Goal: Task Accomplishment & Management: Complete application form

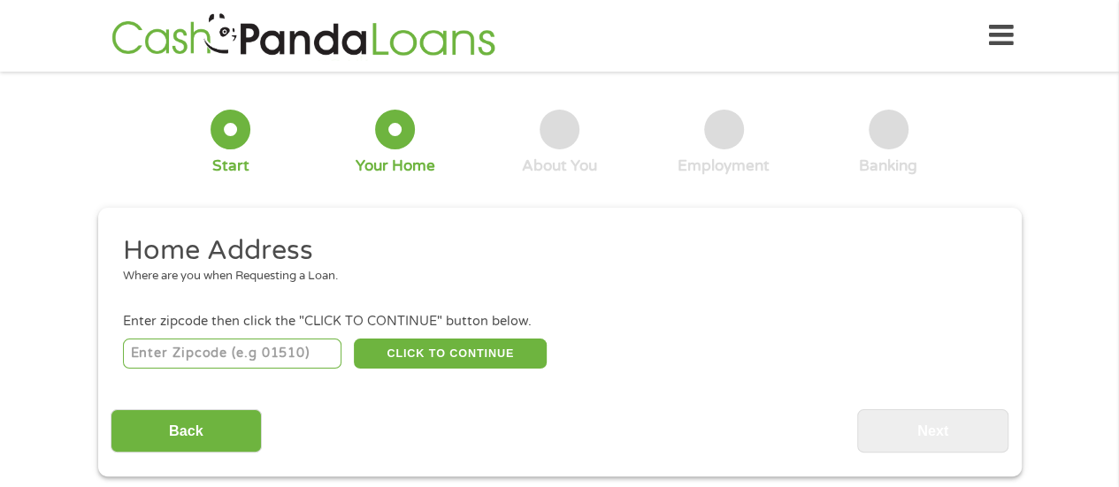
click at [232, 356] on input "number" at bounding box center [232, 354] width 218 height 30
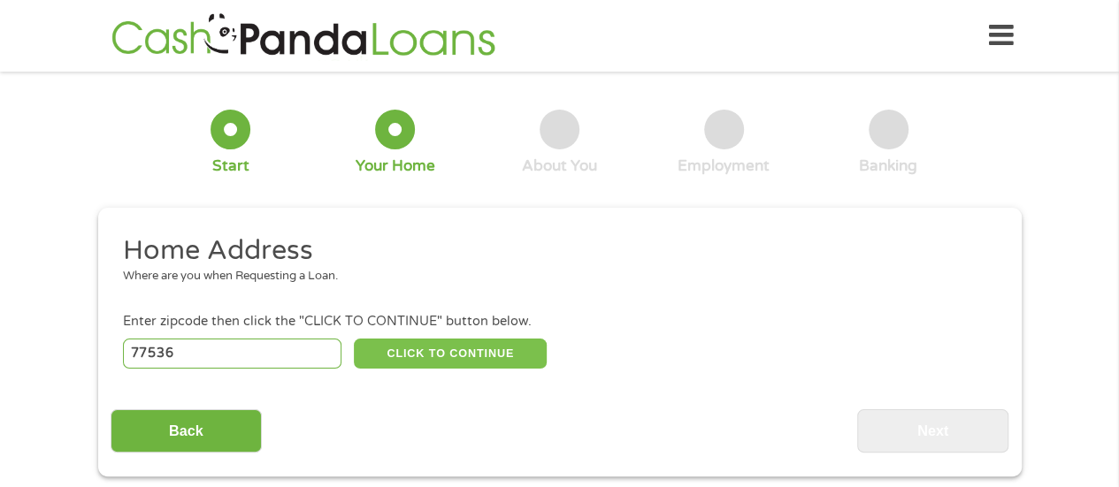
type input "77536"
click at [441, 360] on button "CLICK TO CONTINUE" at bounding box center [450, 354] width 193 height 30
type input "77536"
type input "[GEOGRAPHIC_DATA]"
select select "[US_STATE]"
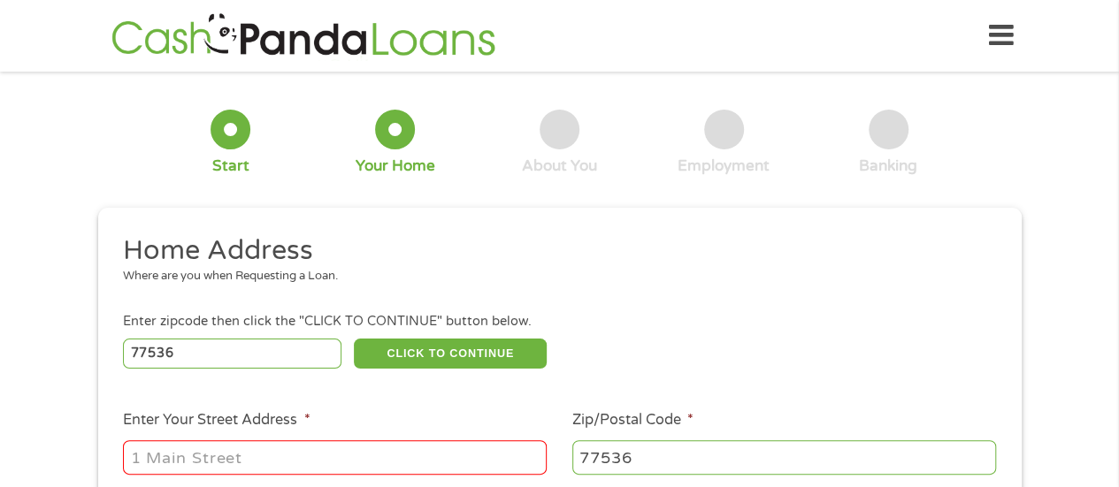
click at [345, 454] on input "Enter Your Street Address *" at bounding box center [335, 458] width 424 height 34
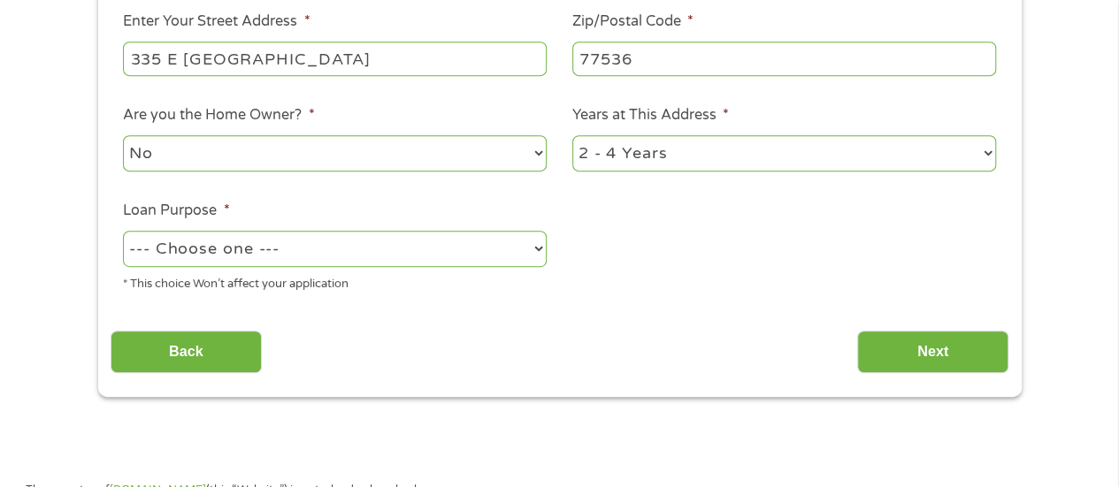
scroll to position [393, 0]
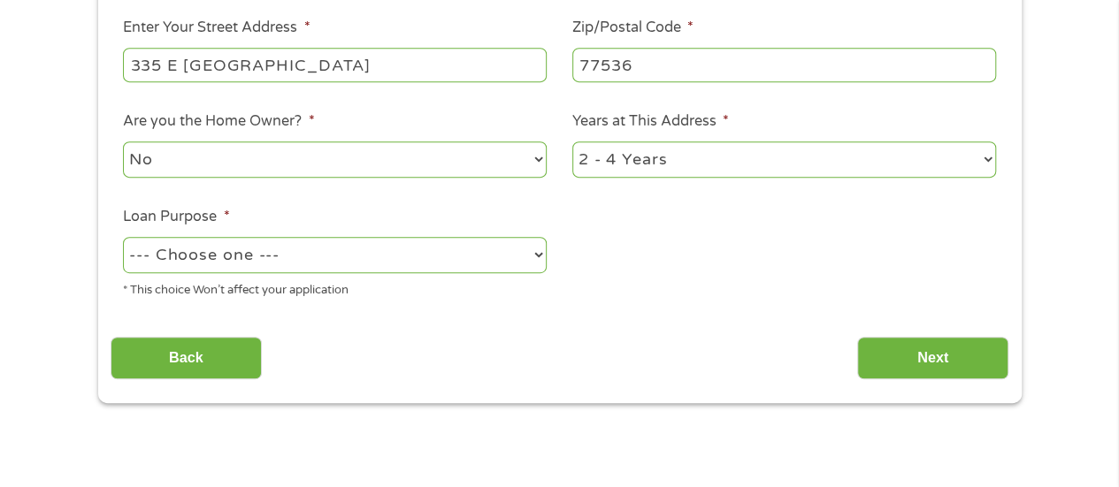
type input "335 E [GEOGRAPHIC_DATA]"
click at [792, 149] on select "1 Year or less 1 - 2 Years 2 - 4 Years Over 4 Years" at bounding box center [784, 160] width 424 height 36
select select "12months"
click at [572, 142] on select "1 Year or less 1 - 2 Years 2 - 4 Years Over 4 Years" at bounding box center [784, 160] width 424 height 36
click at [444, 256] on select "--- Choose one --- Pay Bills Debt Consolidation Home Improvement Major Purchase…" at bounding box center [335, 255] width 424 height 36
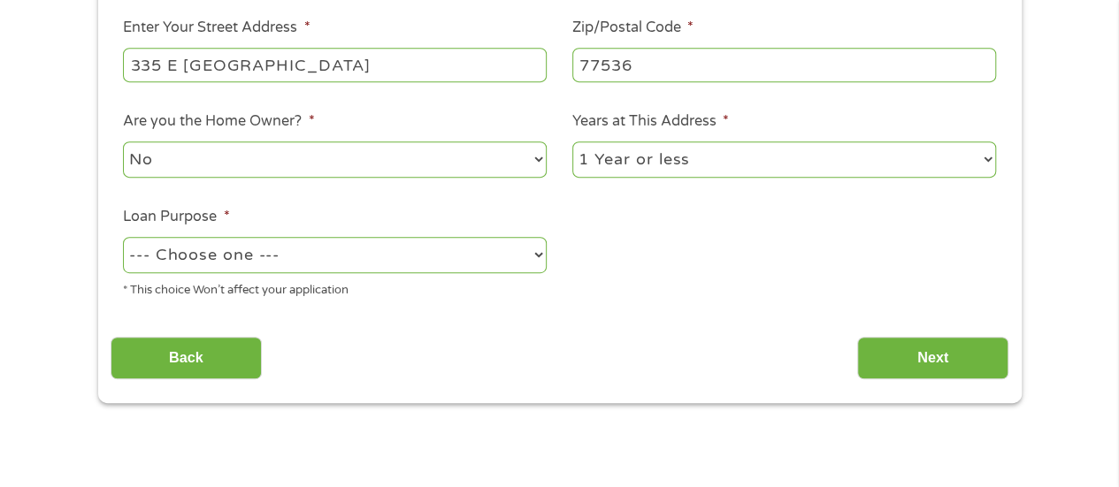
select select "shorttermcash"
click at [123, 237] on select "--- Choose one --- Pay Bills Debt Consolidation Home Improvement Major Purchase…" at bounding box center [335, 255] width 424 height 36
click at [916, 362] on input "Next" at bounding box center [932, 358] width 151 height 43
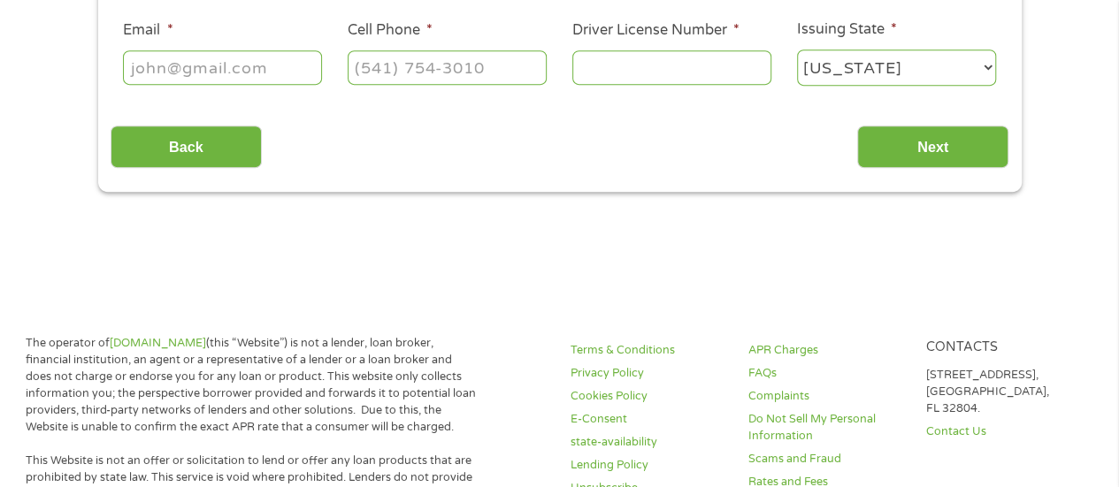
scroll to position [0, 0]
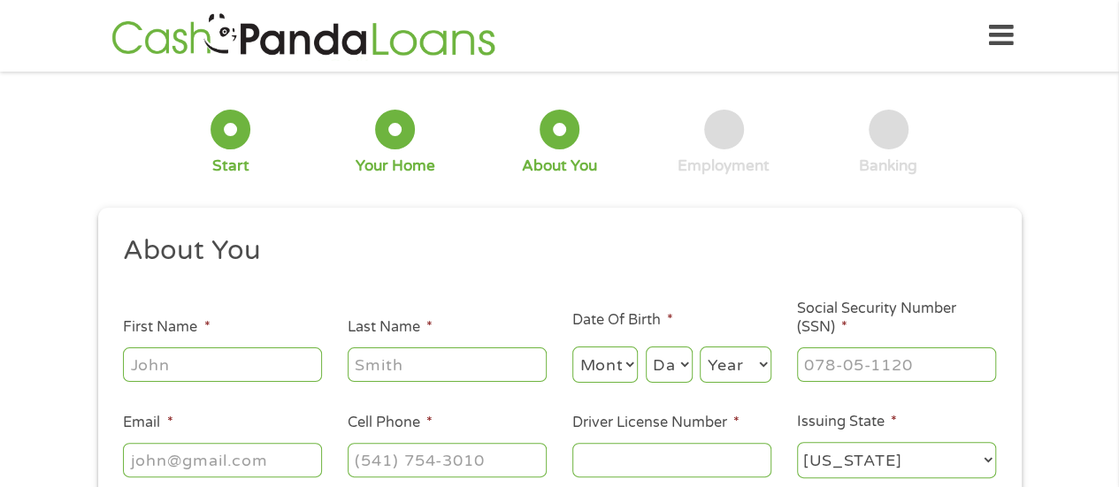
click at [195, 369] on input "First Name *" at bounding box center [222, 365] width 199 height 34
type input "[PERSON_NAME]"
click at [594, 365] on select "Month 1 2 3 4 5 6 7 8 9 10 11 12" at bounding box center [605, 365] width 66 height 36
select select "4"
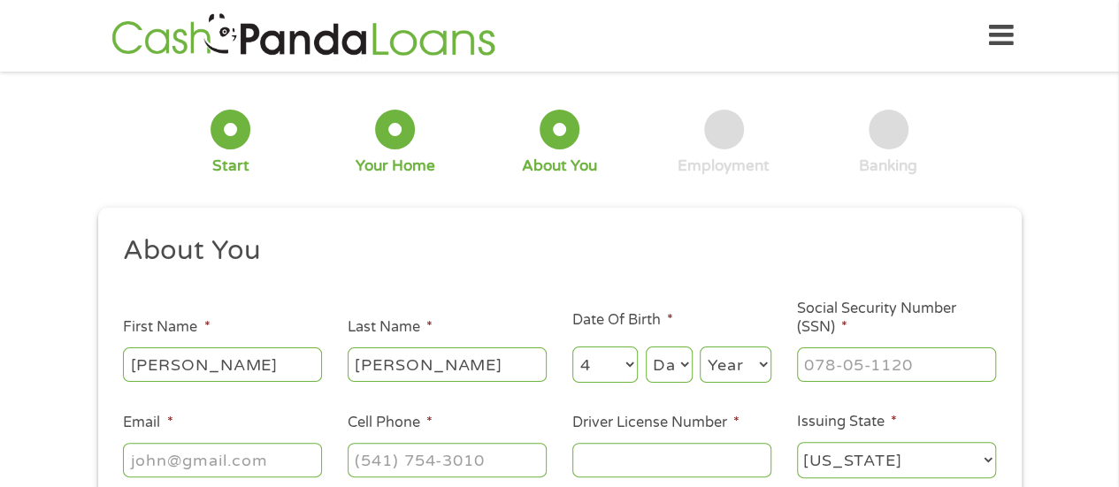
click at [572, 348] on select "Month 1 2 3 4 5 6 7 8 9 10 11 12" at bounding box center [605, 365] width 66 height 36
click at [665, 372] on select "Day 1 2 3 4 5 6 7 8 9 10 11 12 13 14 15 16 17 18 19 20 21 22 23 24 25 26 27 28 …" at bounding box center [669, 365] width 47 height 36
click at [646, 348] on select "Day 1 2 3 4 5 6 7 8 9 10 11 12 13 14 15 16 17 18 19 20 21 22 23 24 25 26 27 28 …" at bounding box center [669, 365] width 47 height 36
click at [678, 362] on select "Day 1 2 3 4 5 6 7 8 9 10 11 12 13 14 15 16 17 18 19 20 21 22 23 24 25 26 27 28 …" at bounding box center [669, 365] width 47 height 36
select select "24"
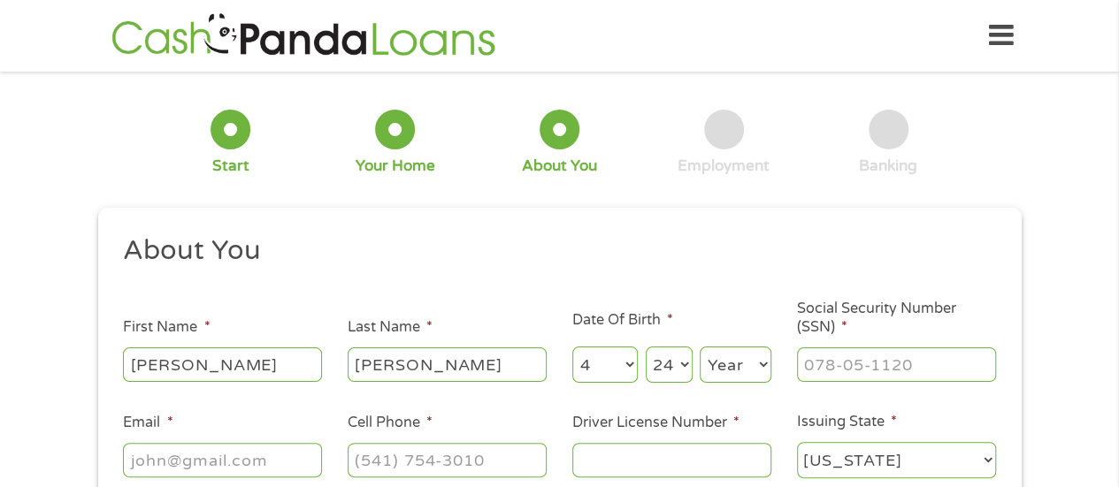
click at [646, 348] on select "Day 1 2 3 4 5 6 7 8 9 10 11 12 13 14 15 16 17 18 19 20 21 22 23 24 25 26 27 28 …" at bounding box center [669, 365] width 47 height 36
click at [735, 372] on select "Year [DATE] 2006 2005 2004 2003 2002 2001 2000 1999 1998 1997 1996 1995 1994 19…" at bounding box center [736, 365] width 72 height 36
select select "1983"
click at [700, 348] on select "Year [DATE] 2006 2005 2004 2003 2002 2001 2000 1999 1998 1997 1996 1995 1994 19…" at bounding box center [736, 365] width 72 height 36
click at [819, 364] on input "___-__-____" at bounding box center [896, 365] width 199 height 34
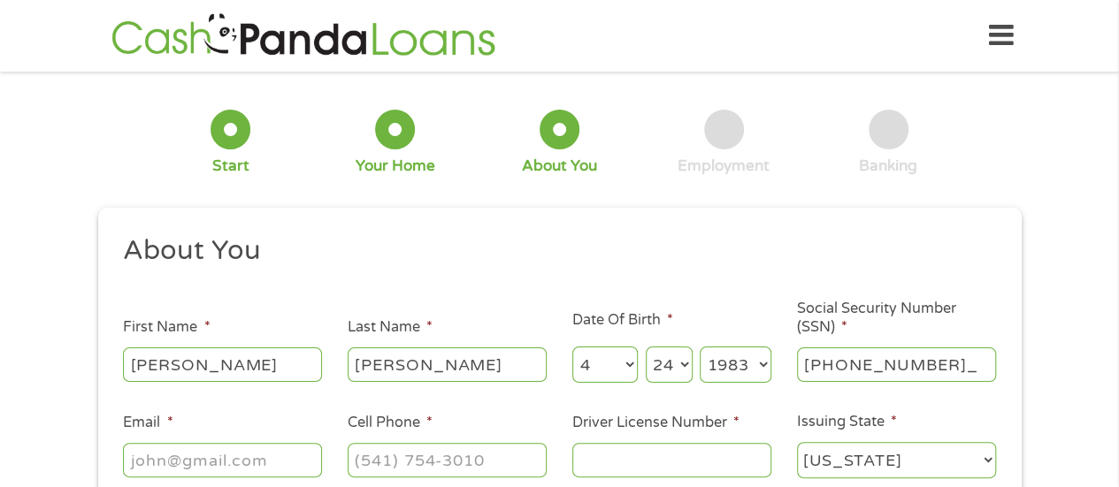
type input "240-53-7756"
click at [247, 457] on input "Email *" at bounding box center [222, 460] width 199 height 34
type input "[EMAIL_ADDRESS][DOMAIN_NAME]"
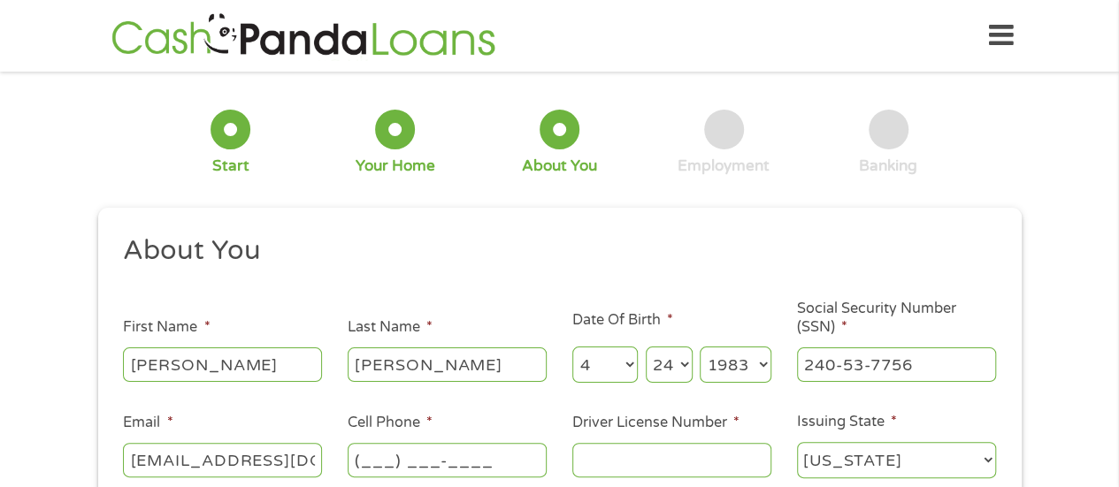
click at [375, 461] on input "(___) ___-____" at bounding box center [447, 460] width 199 height 34
type input "[PHONE_NUMBER]"
click at [617, 469] on input "Driver License Number *" at bounding box center [671, 460] width 199 height 34
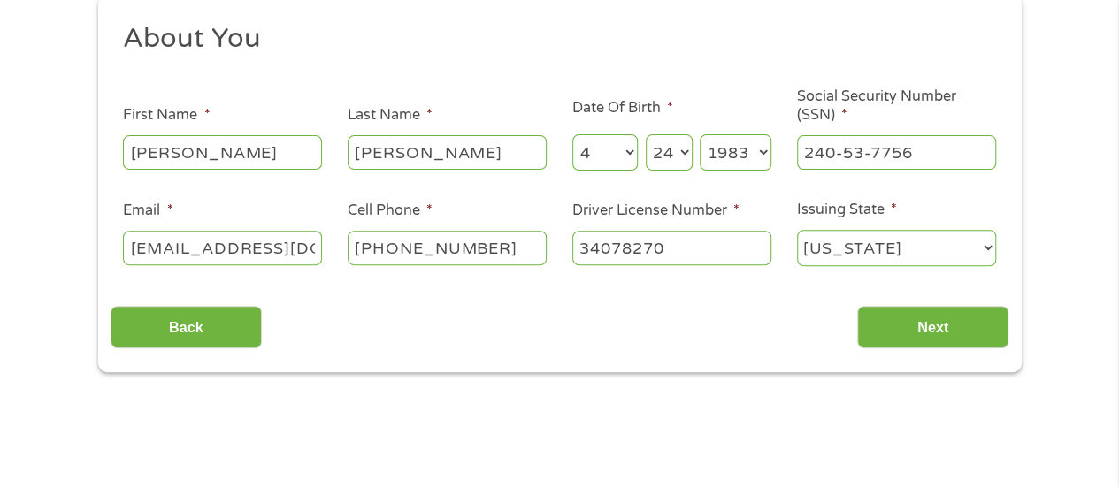
scroll to position [248, 0]
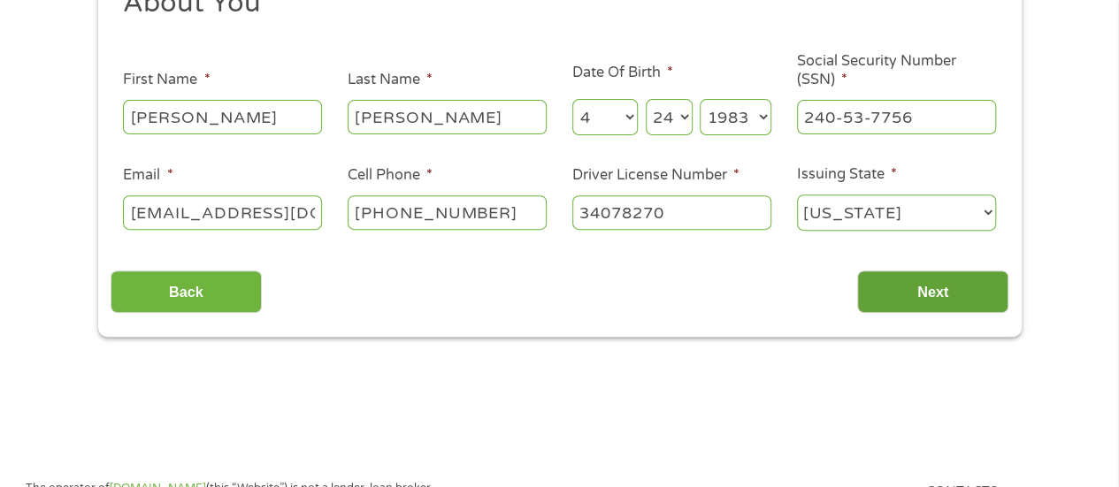
type input "34078270"
click at [950, 287] on input "Next" at bounding box center [932, 292] width 151 height 43
click at [938, 292] on input "Next" at bounding box center [932, 292] width 151 height 43
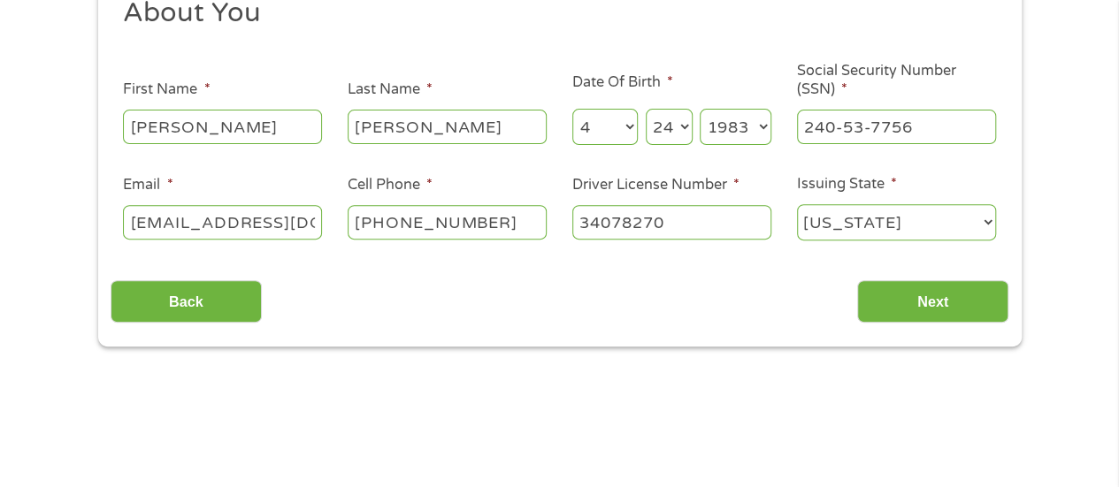
scroll to position [232, 0]
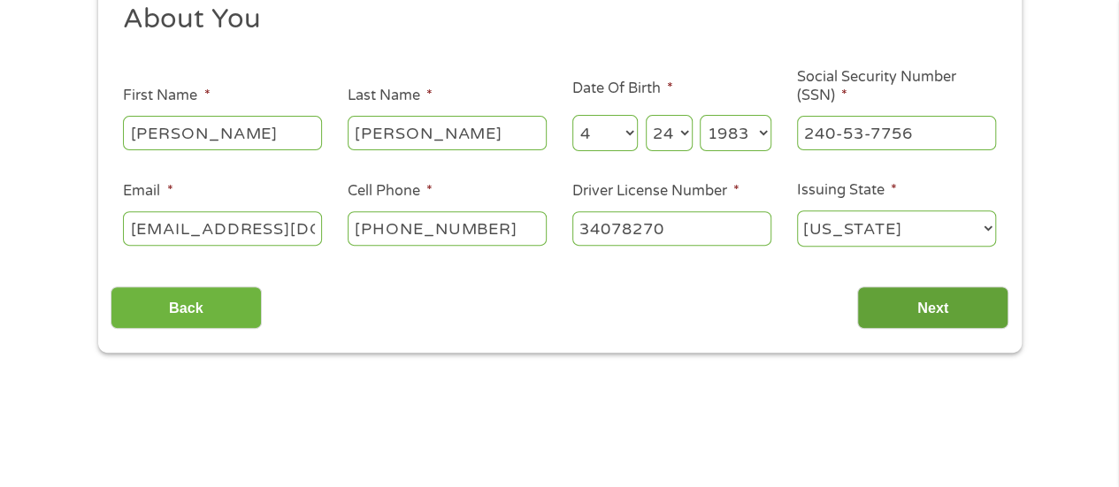
click at [913, 307] on input "Next" at bounding box center [932, 308] width 151 height 43
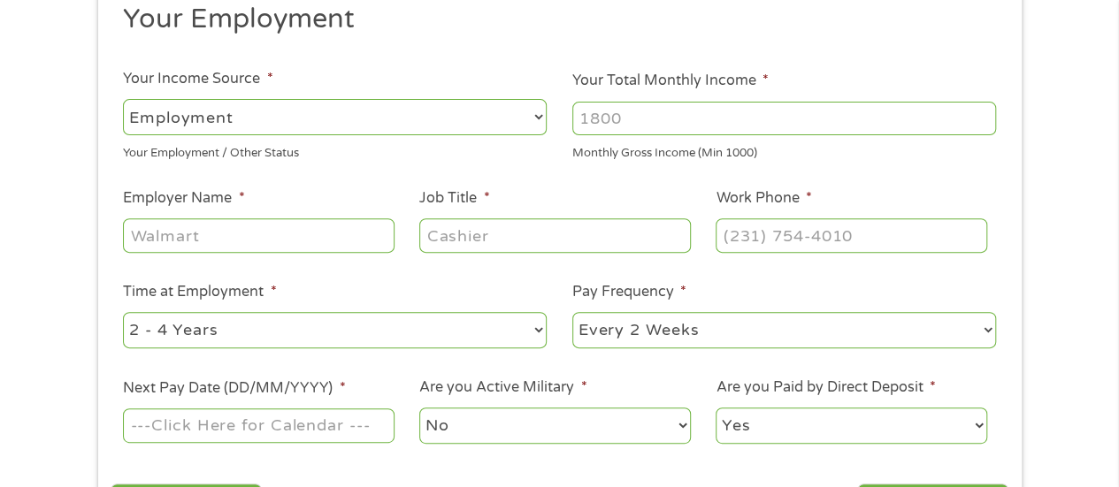
scroll to position [0, 0]
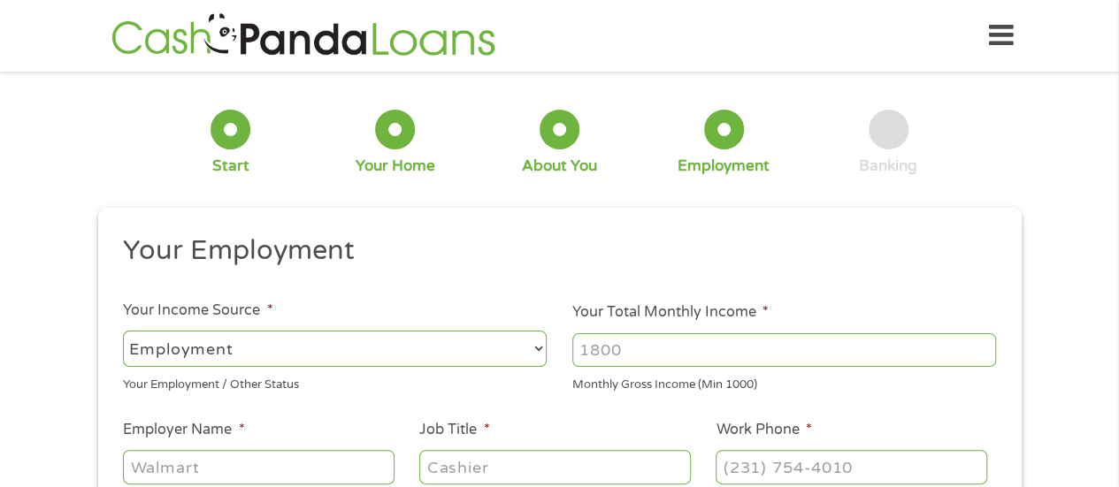
click at [603, 349] on input "Your Total Monthly Income *" at bounding box center [784, 350] width 424 height 34
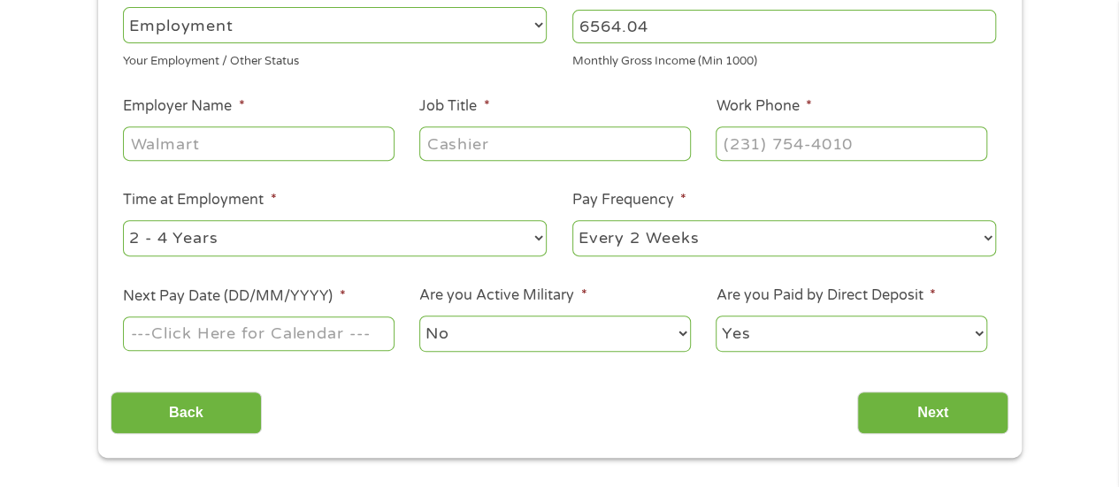
scroll to position [353, 0]
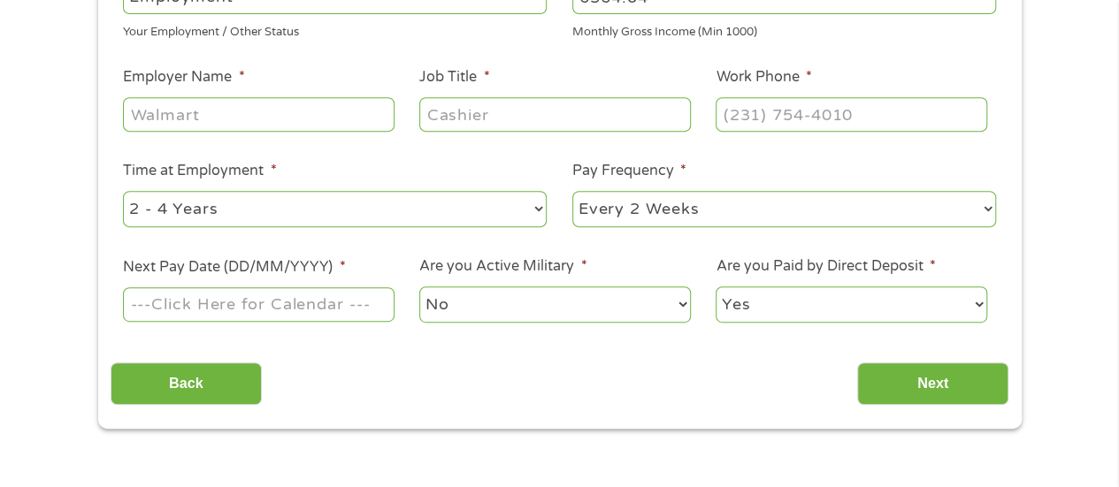
type input "6564.04"
click at [212, 107] on input "Employer Name *" at bounding box center [258, 114] width 271 height 34
type input "Houston ISD"
type input "Diagnostician"
type input "[PHONE_NUMBER]"
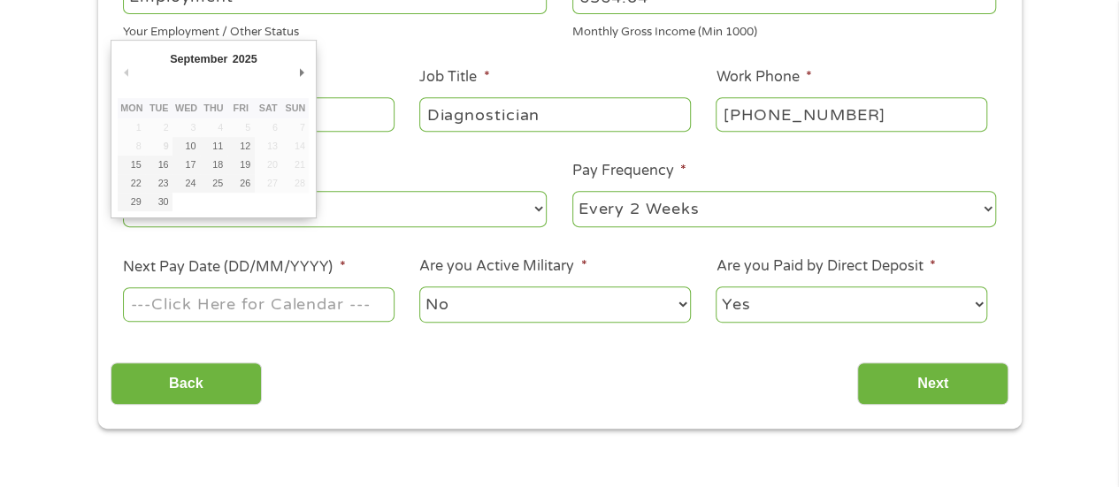
click at [205, 311] on input "Next Pay Date (DD/MM/YYYY) *" at bounding box center [258, 304] width 271 height 34
click at [209, 56] on select "January February March April May June July August September October November De…" at bounding box center [224, 61] width 115 height 20
click at [333, 160] on li "Time at Employment * --- Choose one --- 1 Year or less 1 - 2 Years 2 - 4 Years …" at bounding box center [335, 195] width 449 height 70
click at [190, 300] on input "Next Pay Date (DD/MM/YYYY) *" at bounding box center [258, 304] width 271 height 34
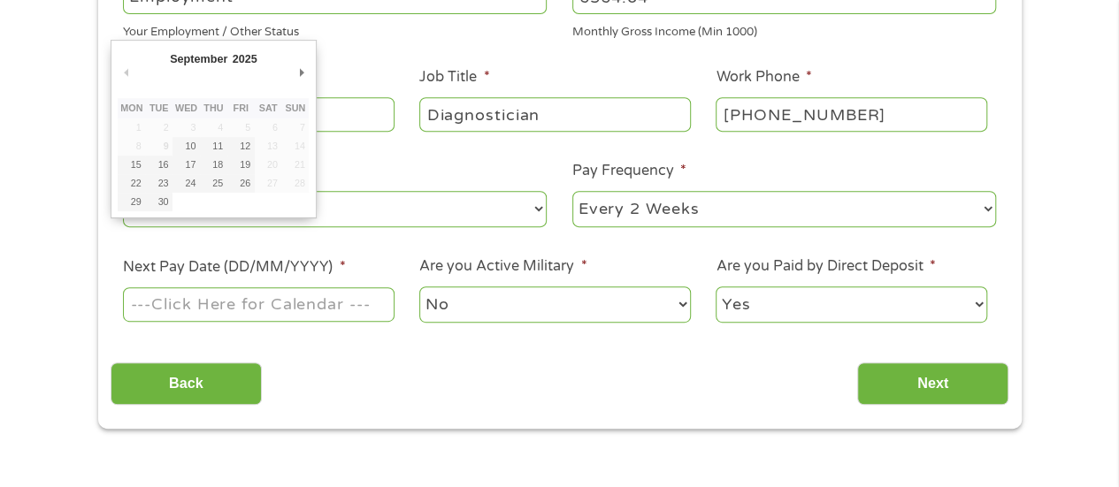
click at [190, 300] on input "Next Pay Date (DD/MM/YYYY) *" at bounding box center [258, 304] width 271 height 34
click at [499, 318] on select "No Yes" at bounding box center [554, 305] width 271 height 36
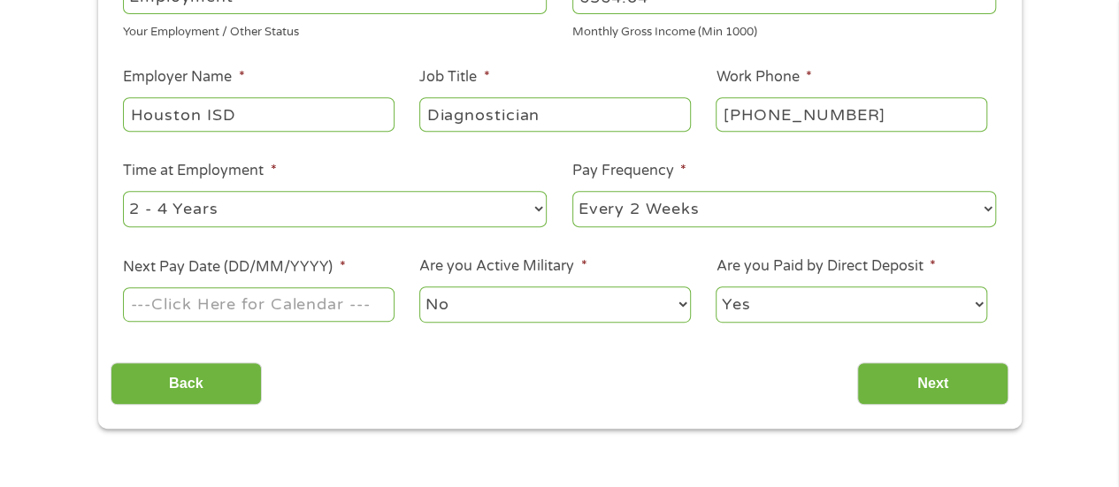
click at [419, 287] on select "No Yes" at bounding box center [554, 305] width 271 height 36
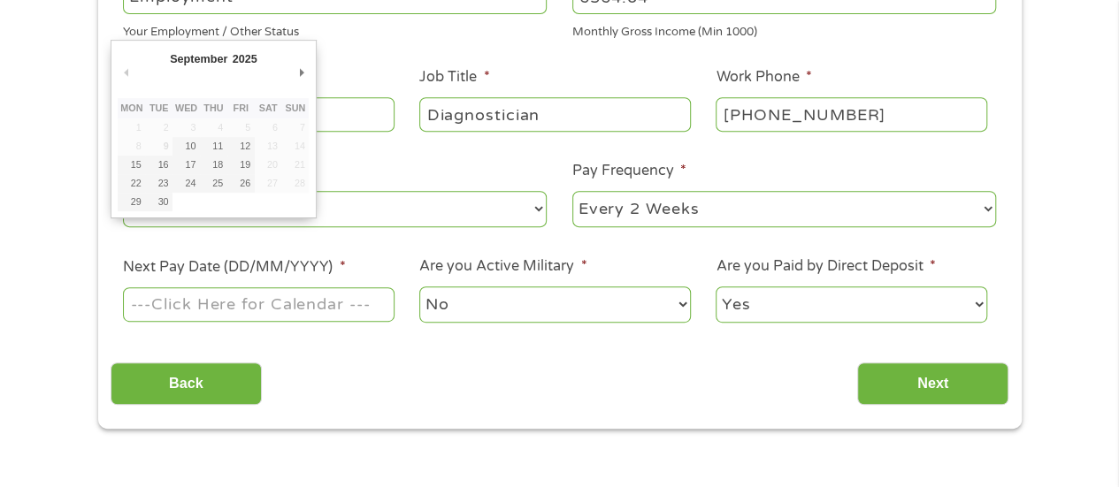
click at [261, 297] on input "Next Pay Date (DD/MM/YYYY) *" at bounding box center [258, 304] width 271 height 34
click at [300, 70] on button "Next Month" at bounding box center [301, 72] width 16 height 24
click at [124, 73] on button "Previous Month" at bounding box center [126, 72] width 16 height 24
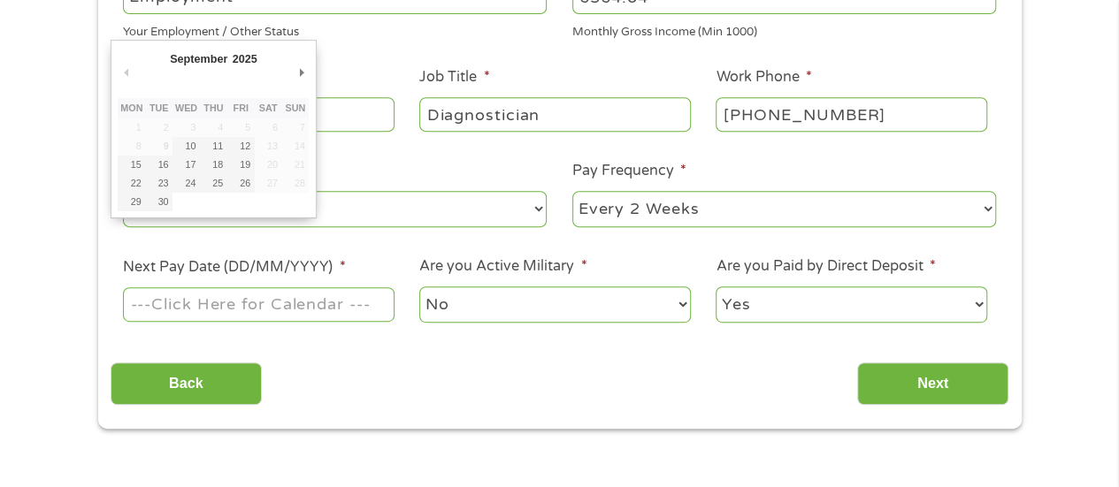
click at [124, 73] on button "Previous Month" at bounding box center [126, 72] width 16 height 24
type input "[DATE]"
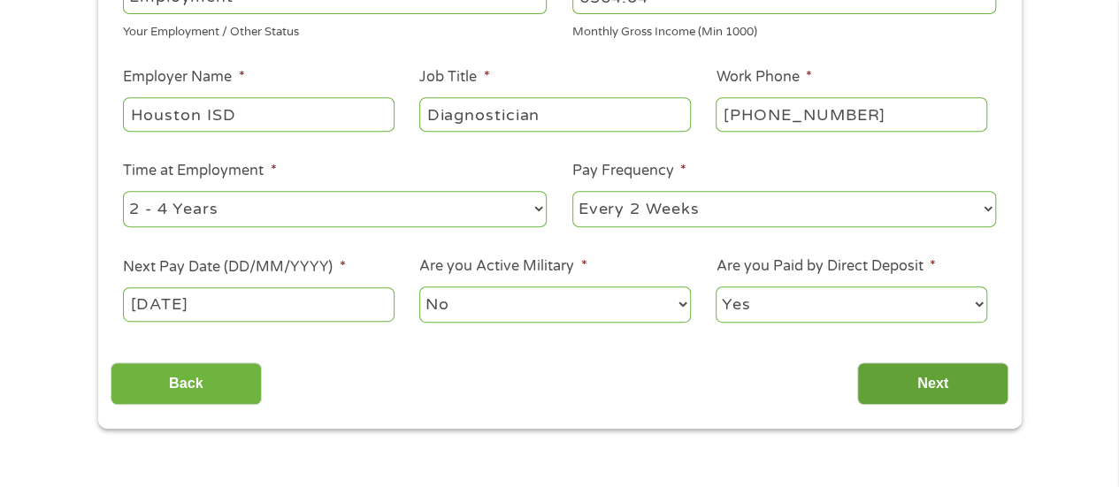
click at [910, 378] on input "Next" at bounding box center [932, 384] width 151 height 43
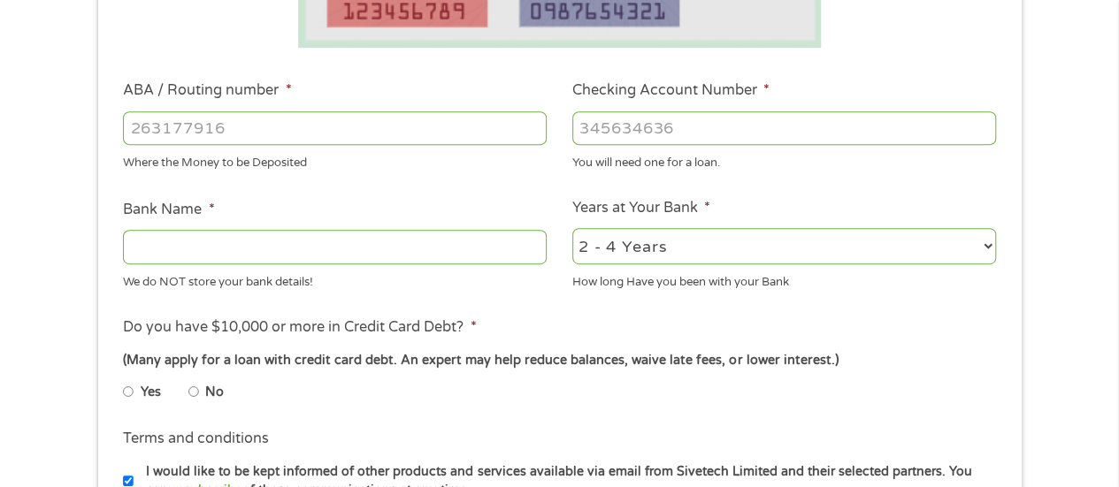
scroll to position [512, 0]
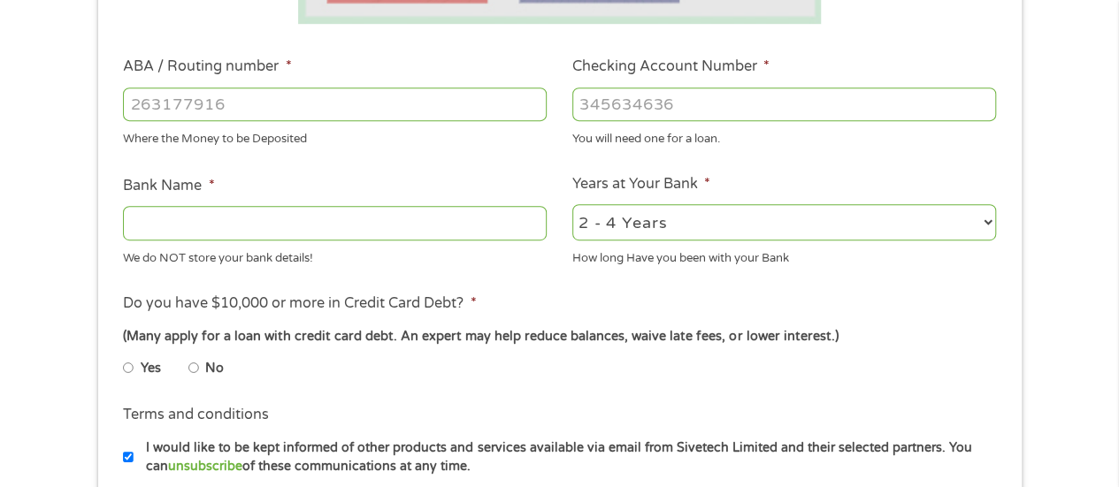
click at [309, 109] on input "ABA / Routing number *" at bounding box center [335, 105] width 424 height 34
type input "313087286"
type input "GULF COAST EDUCATORS FCU"
type input "313087286"
click at [637, 111] on input "Checking Account Number *" at bounding box center [784, 105] width 424 height 34
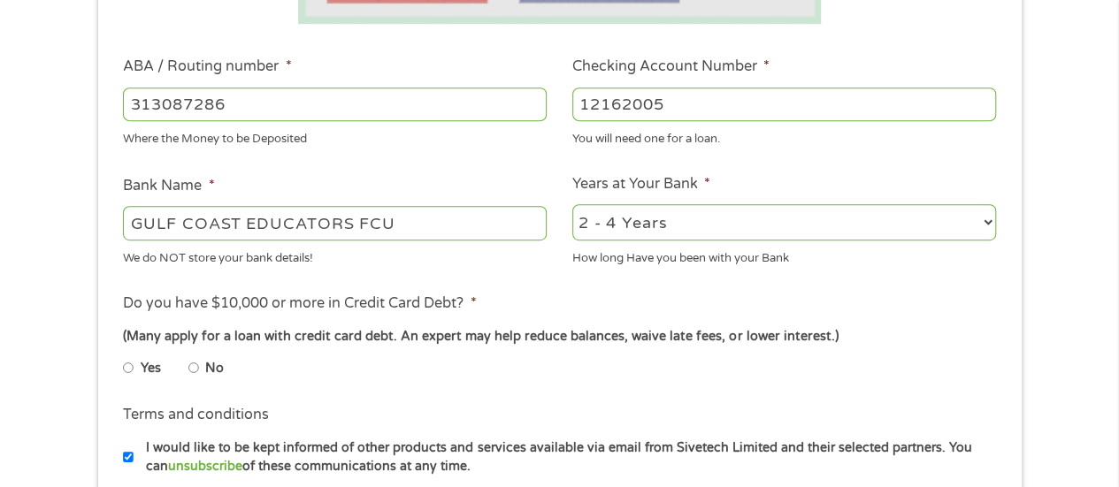
type input "12162005"
click at [195, 365] on input "No" at bounding box center [193, 368] width 11 height 28
radio input "true"
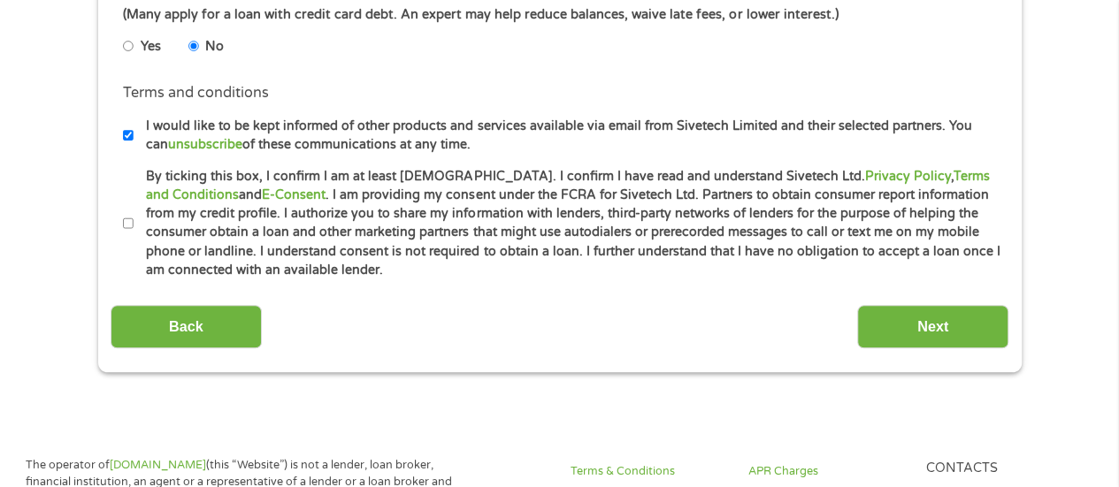
scroll to position [844, 0]
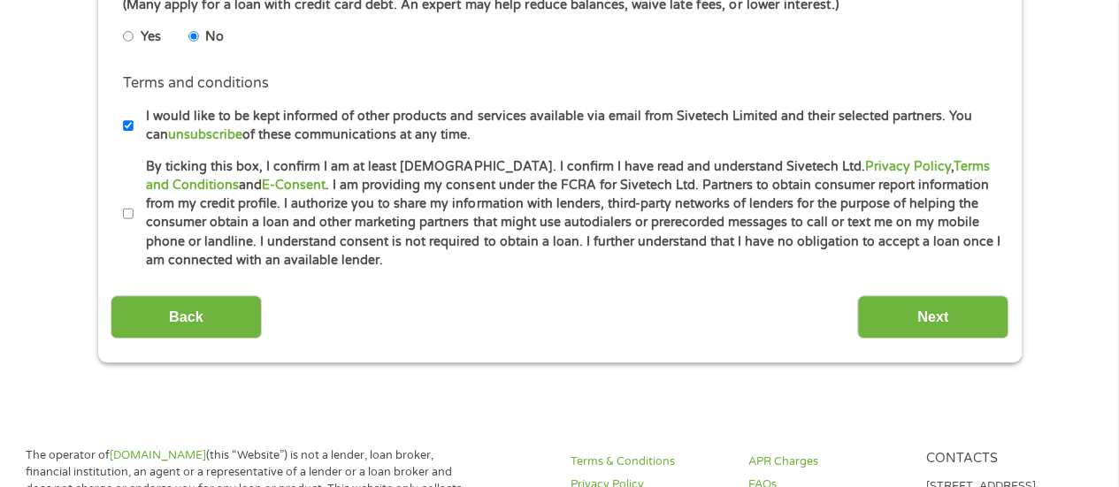
click at [129, 221] on input "By ticking this box, I confirm I am at least [DEMOGRAPHIC_DATA]. I confirm I ha…" at bounding box center [128, 214] width 11 height 28
checkbox input "true"
click at [949, 325] on input "Next" at bounding box center [932, 316] width 151 height 43
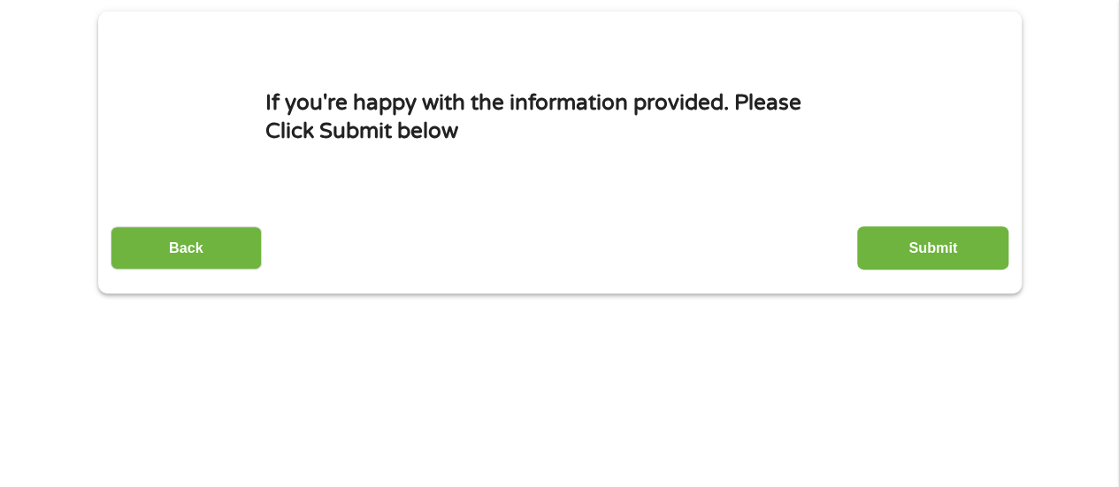
scroll to position [174, 0]
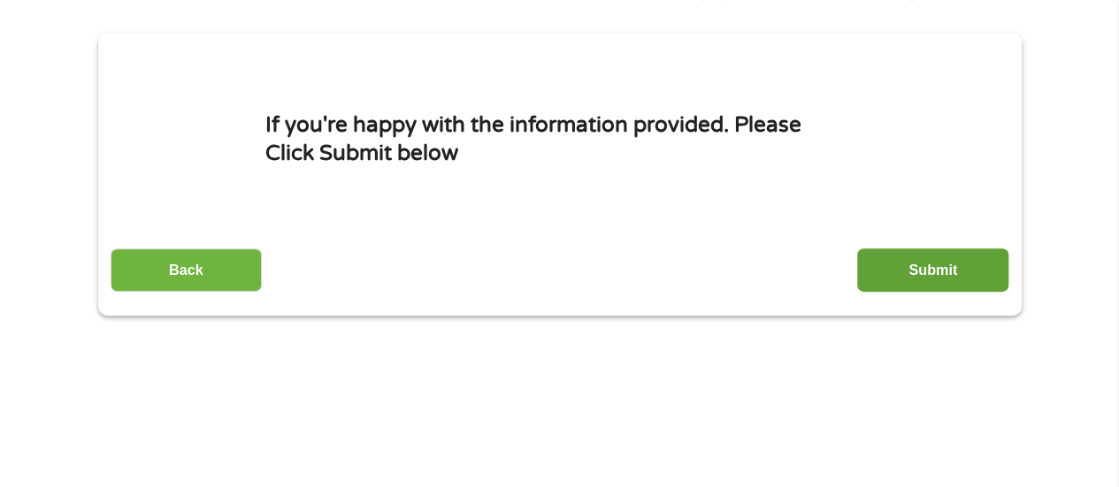
click at [938, 270] on input "Submit" at bounding box center [932, 270] width 151 height 43
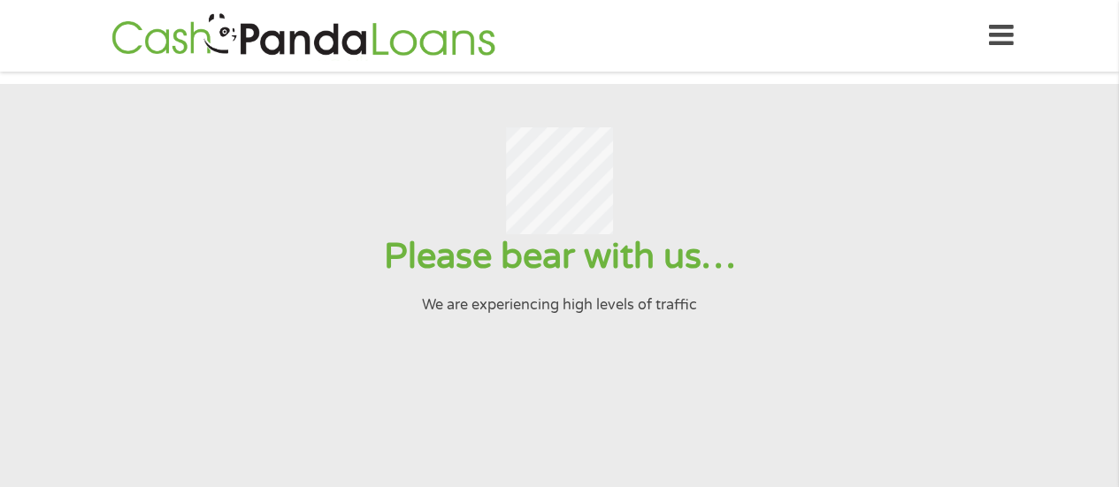
scroll to position [0, 0]
